Goal: Transaction & Acquisition: Book appointment/travel/reservation

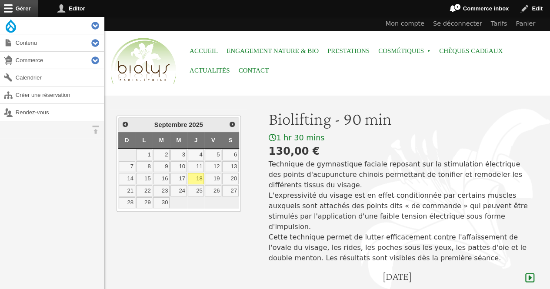
scroll to position [78, 0]
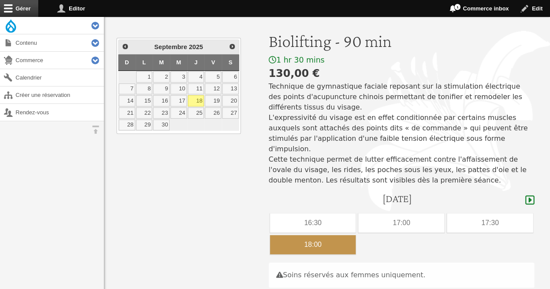
click at [334, 235] on div "18:00" at bounding box center [313, 244] width 86 height 19
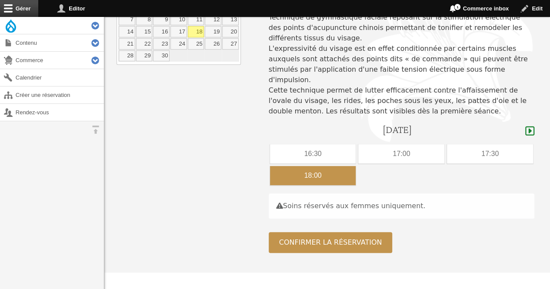
scroll to position [171, 0]
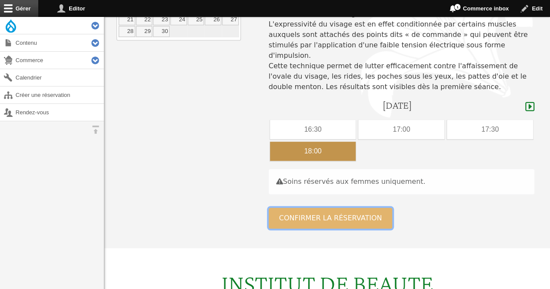
click at [365, 208] on button "Confirmer la réservation" at bounding box center [331, 218] width 124 height 21
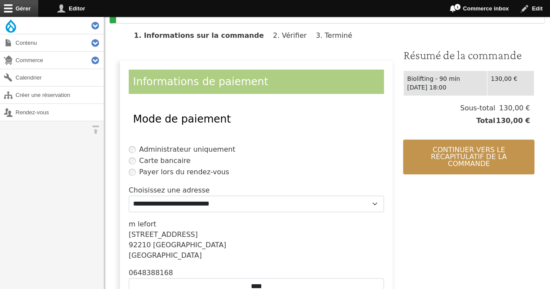
scroll to position [150, 0]
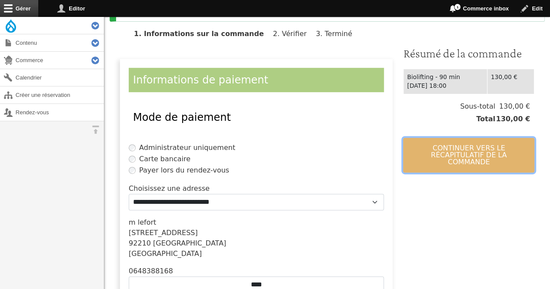
click at [433, 150] on button "Continuer vers le récapitulatif de la commande" at bounding box center [468, 155] width 131 height 35
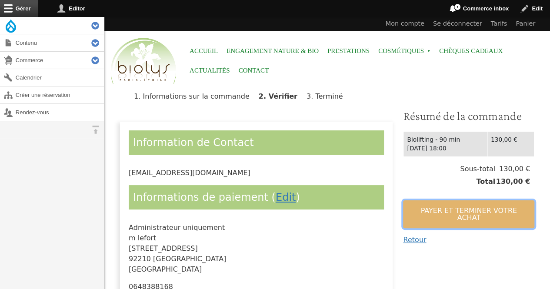
click at [456, 206] on button "Payer et terminer votre achat" at bounding box center [468, 215] width 131 height 28
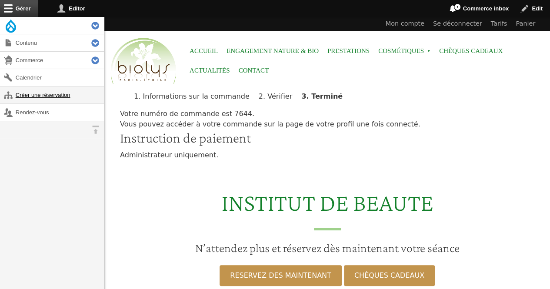
click at [70, 93] on link "Créer une réservation" at bounding box center [52, 95] width 104 height 17
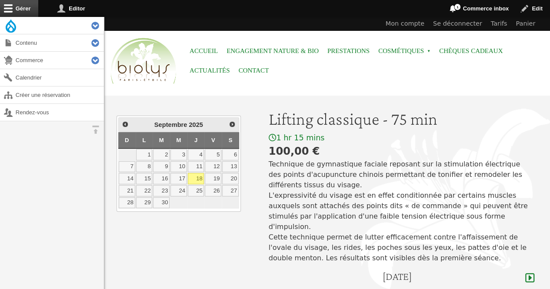
scroll to position [74, 0]
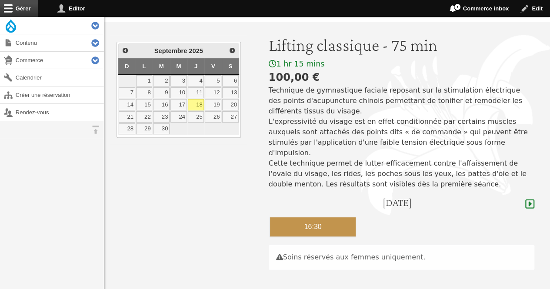
click at [322, 218] on div "16:30" at bounding box center [313, 227] width 86 height 19
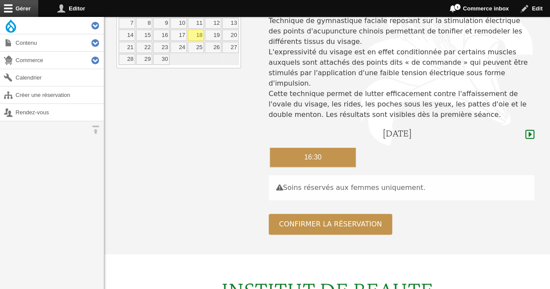
scroll to position [154, 0]
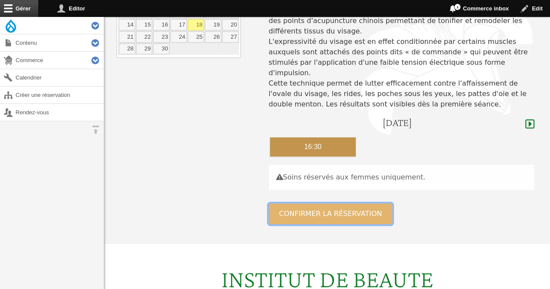
click at [375, 204] on button "Confirmer la réservation" at bounding box center [331, 214] width 124 height 21
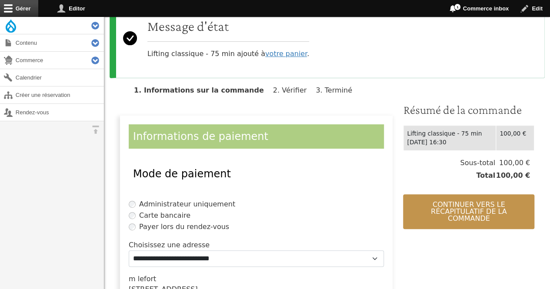
scroll to position [104, 0]
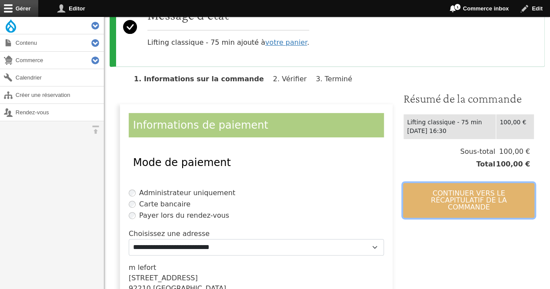
click at [450, 191] on button "Continuer vers le récapitulatif de la commande" at bounding box center [468, 200] width 131 height 35
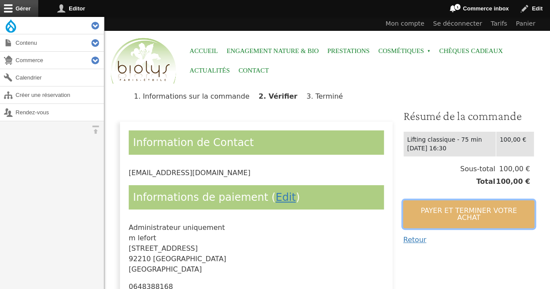
click at [438, 207] on button "Payer et terminer votre achat" at bounding box center [468, 215] width 131 height 28
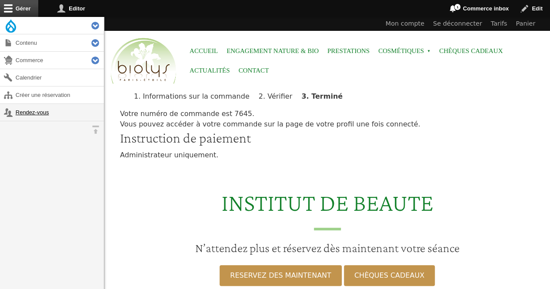
click at [45, 112] on link "Rendez-vous" at bounding box center [52, 112] width 104 height 17
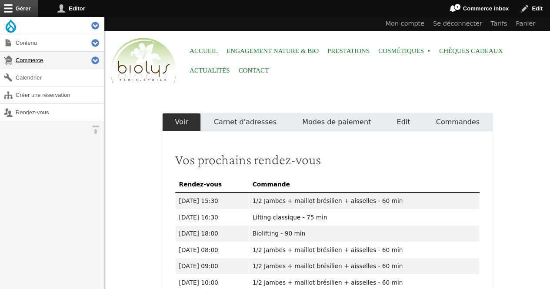
click at [31, 61] on link "Commerce" at bounding box center [52, 60] width 104 height 17
